Goal: Navigation & Orientation: Find specific page/section

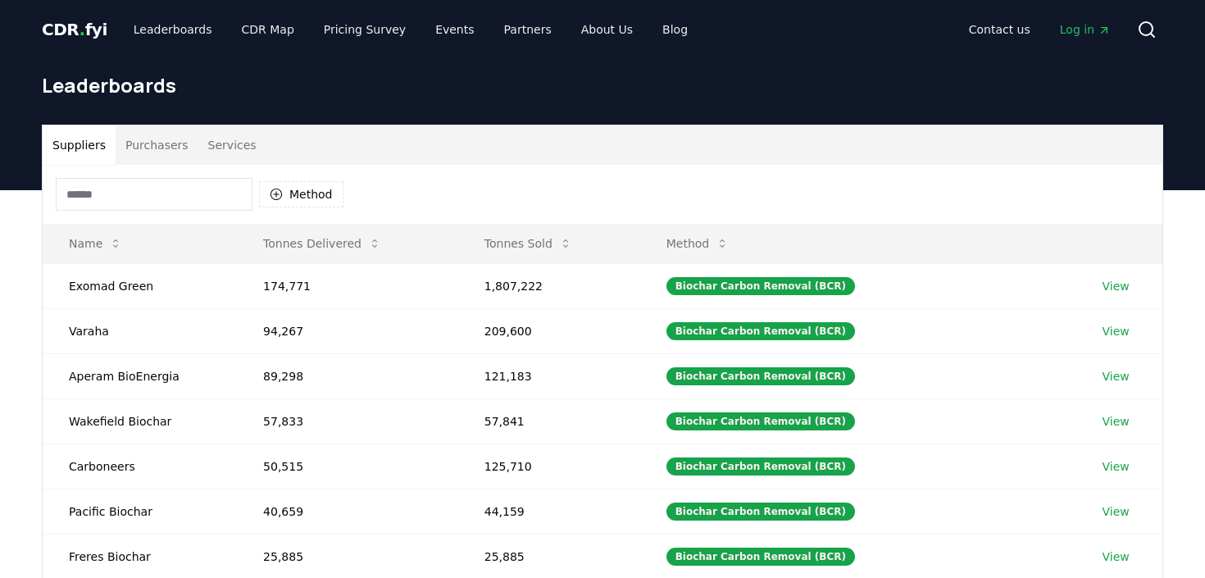
click at [171, 153] on button "Purchasers" at bounding box center [157, 144] width 83 height 39
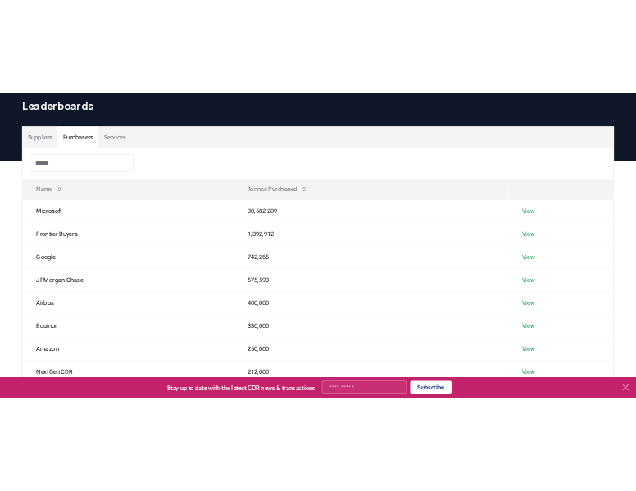
scroll to position [62, 0]
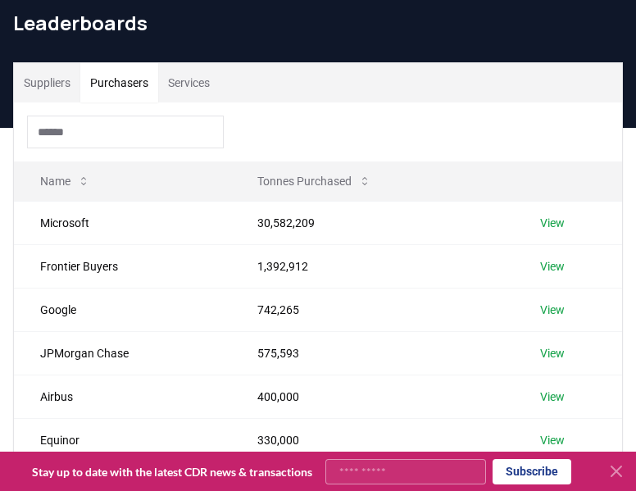
click at [600, 43] on div "Leaderboards" at bounding box center [318, 30] width 636 height 66
click at [632, 117] on div "Suppliers Purchasers Services Name Tonnes Purchased Microsoft 30,582,209 View F…" at bounding box center [318, 382] width 636 height 640
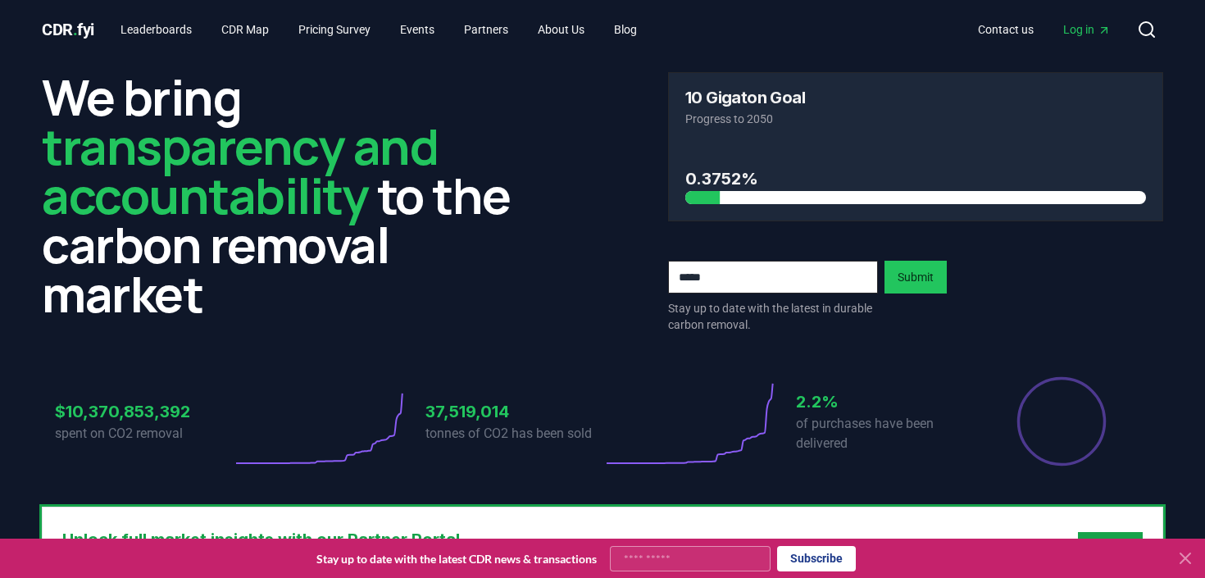
click at [1095, 25] on span "Log in" at bounding box center [1087, 29] width 48 height 16
